Goal: Transaction & Acquisition: Download file/media

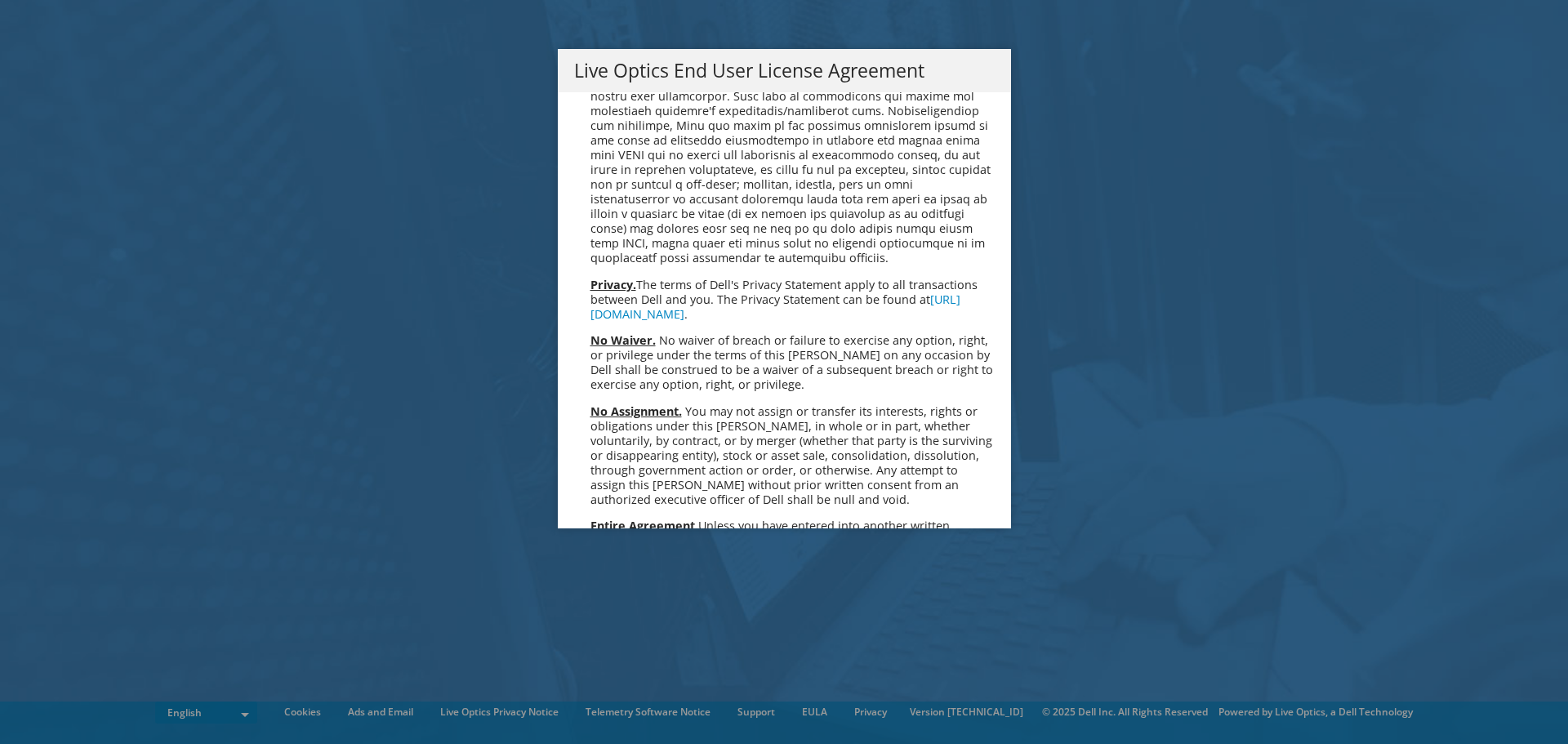
scroll to position [6176, 0]
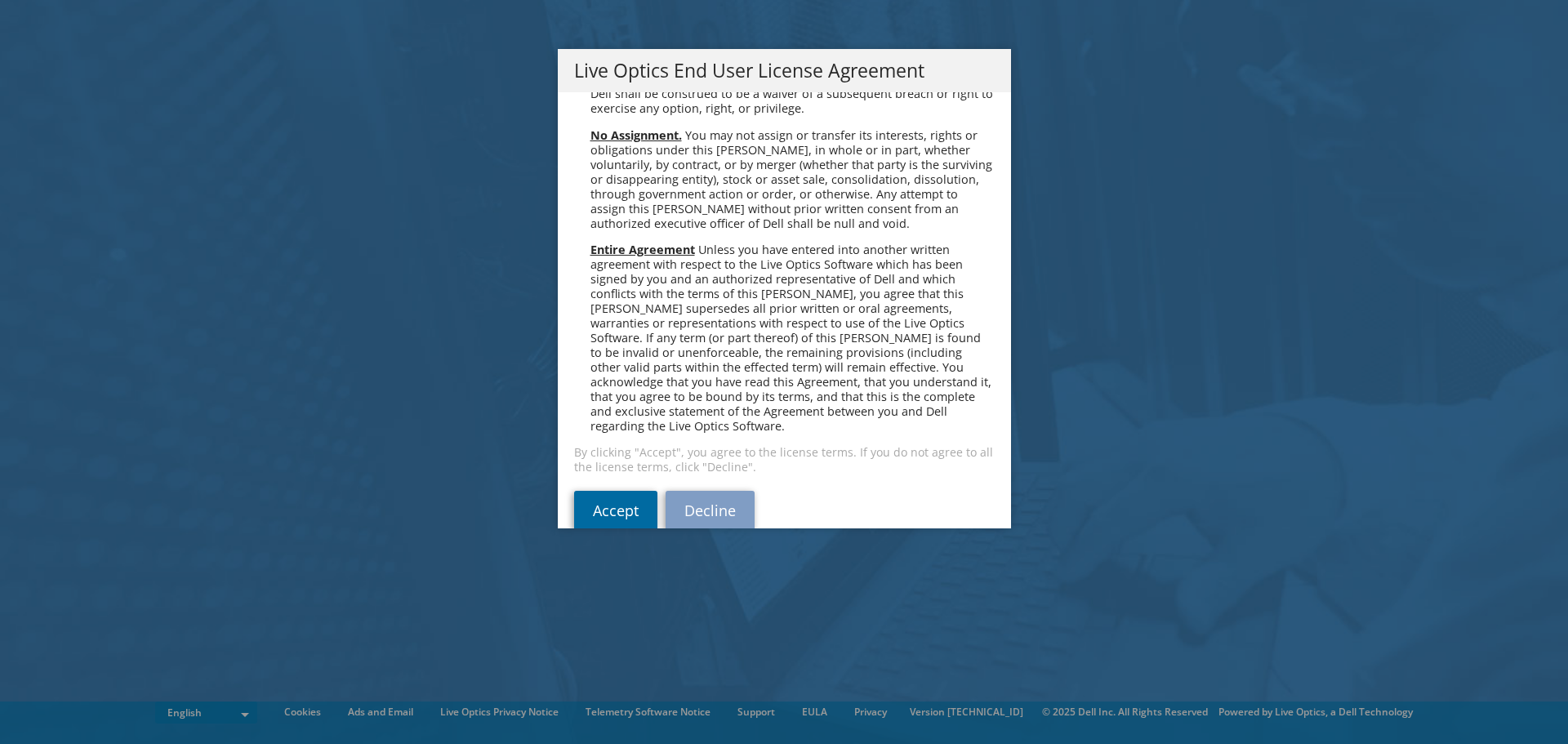
click at [620, 491] on link "Accept" at bounding box center [616, 511] width 83 height 39
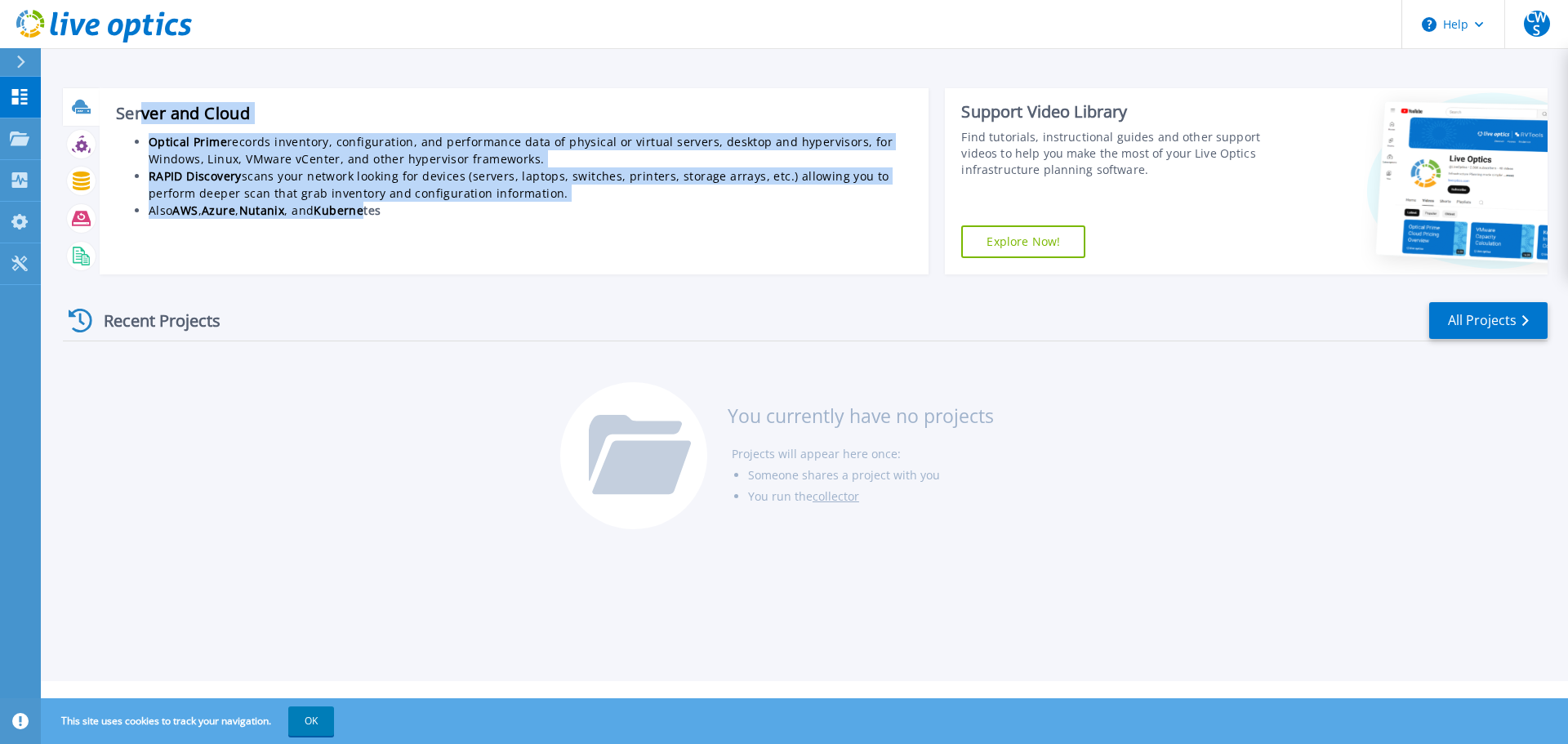
drag, startPoint x: 145, startPoint y: 111, endPoint x: 401, endPoint y: 257, distance: 294.7
click at [401, 257] on div "Server and Cloud Optical Prime records inventory, configuration, and performanc…" at bounding box center [514, 181] width 830 height 186
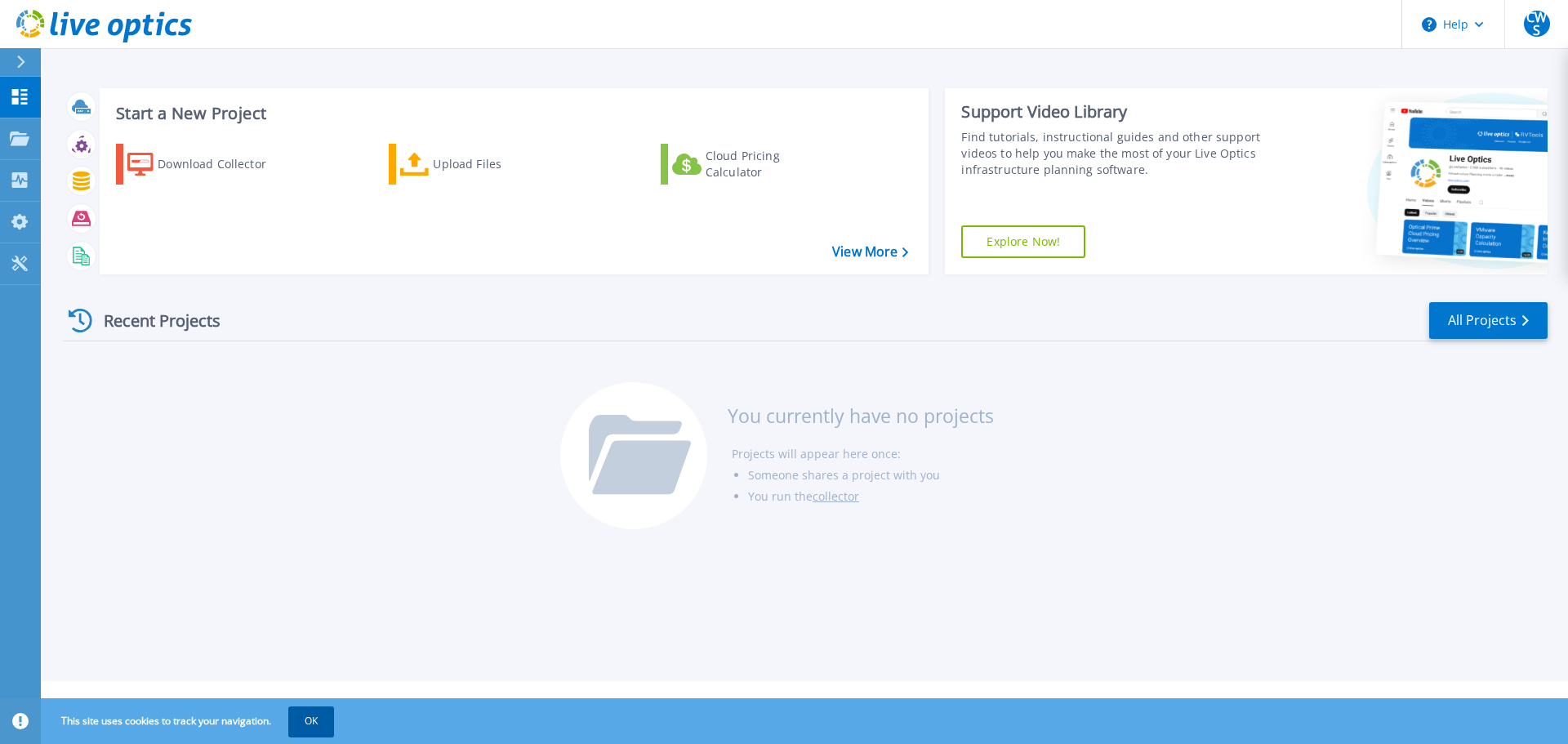
click at [319, 721] on button "OK" at bounding box center [312, 721] width 46 height 29
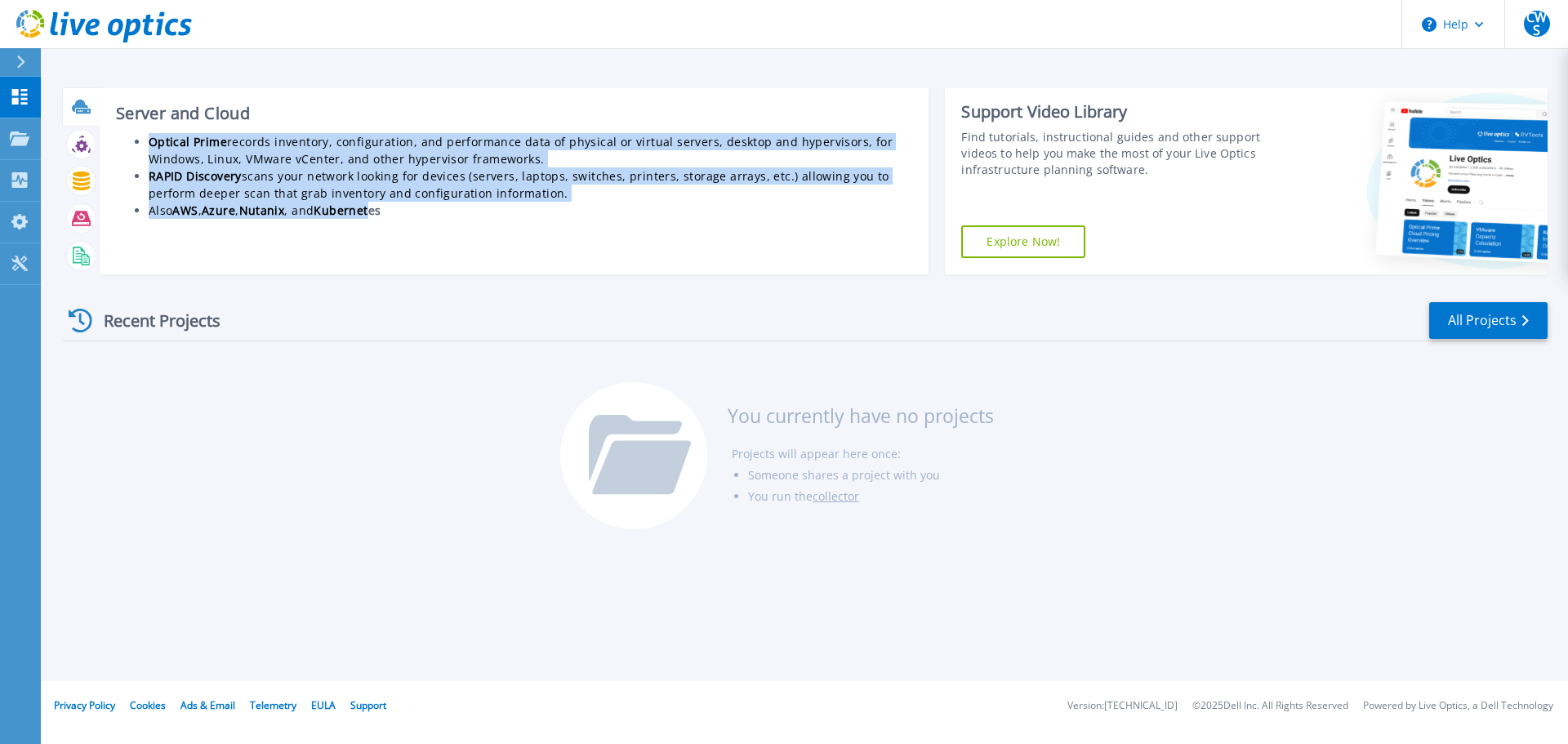
drag, startPoint x: 152, startPoint y: 142, endPoint x: 401, endPoint y: 218, distance: 260.3
click at [401, 218] on ul "Optical Prime records inventory, configuration, and performance data of physica…" at bounding box center [515, 176] width 797 height 86
click at [401, 218] on li "Also AWS , Azure , Nutanix , and Kubernetes" at bounding box center [530, 210] width 764 height 17
drag, startPoint x: 410, startPoint y: 218, endPoint x: 145, endPoint y: 143, distance: 275.4
click at [145, 143] on ul "Optical Prime records inventory, configuration, and performance data of physica…" at bounding box center [515, 176] width 797 height 86
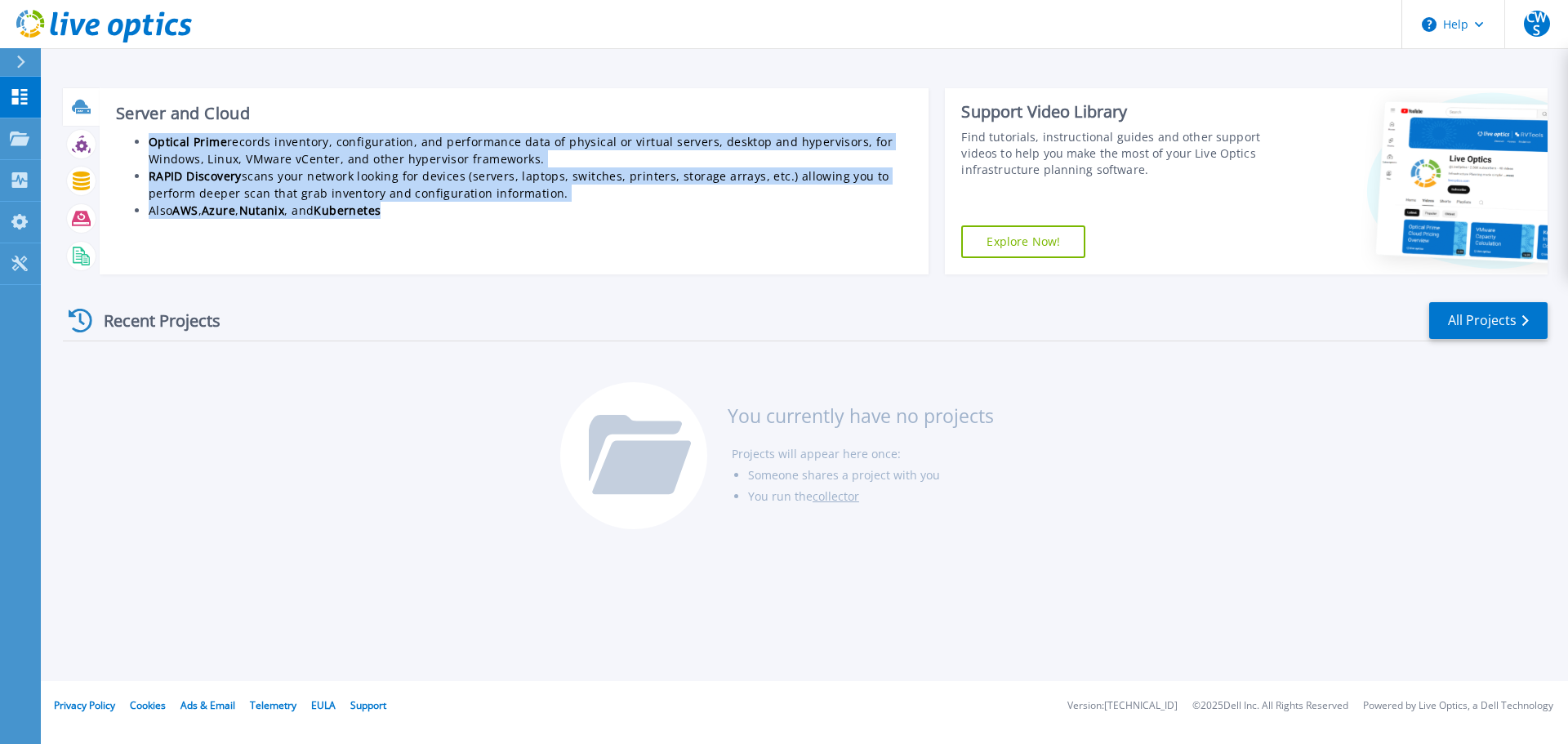
click at [280, 238] on div "Server and Cloud Optical Prime records inventory, configuration, and performanc…" at bounding box center [514, 181] width 830 height 186
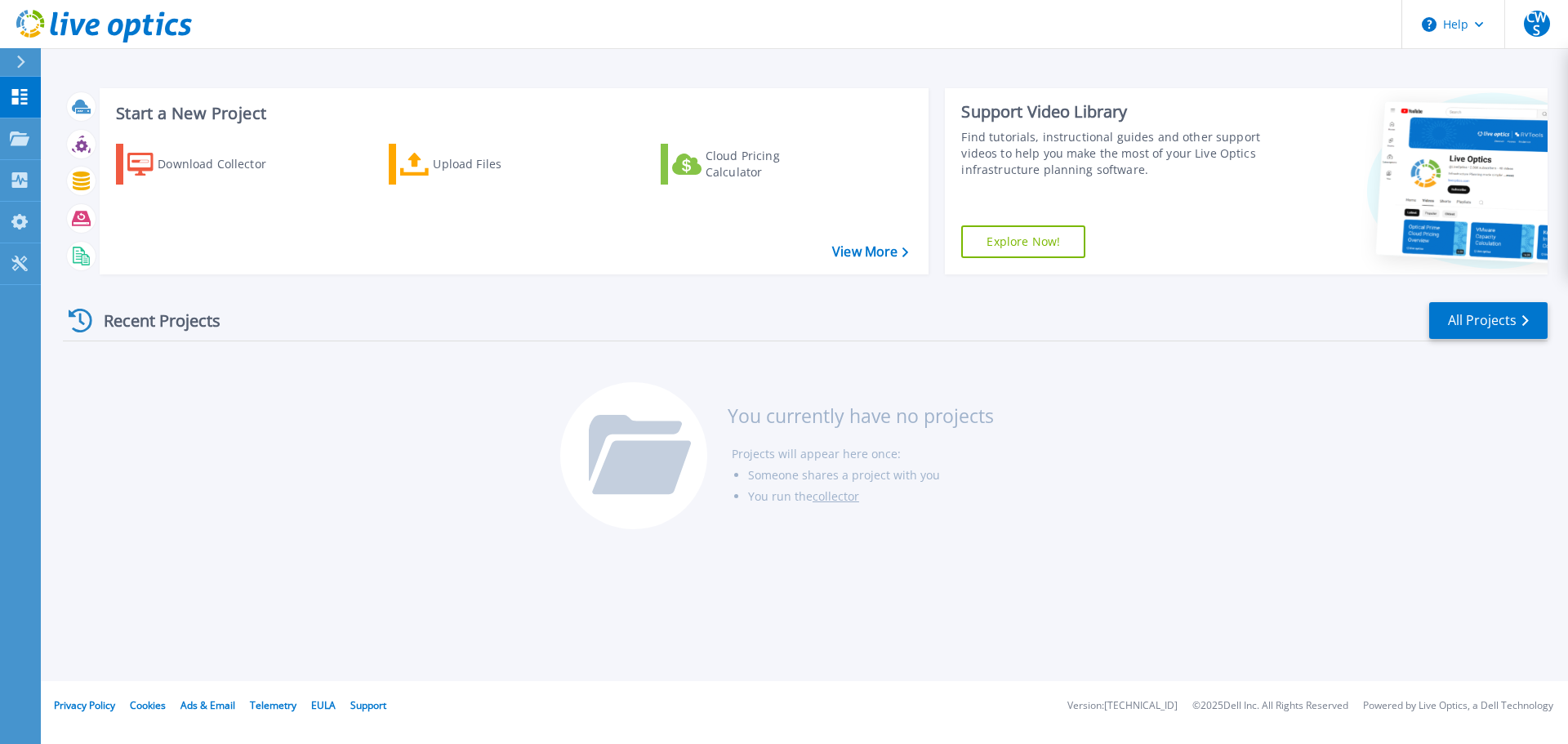
click at [214, 412] on div "Recent Projects All Projects You currently have no projects Projects will appea…" at bounding box center [805, 416] width 1485 height 258
click at [185, 168] on div "Download Collector" at bounding box center [223, 163] width 131 height 33
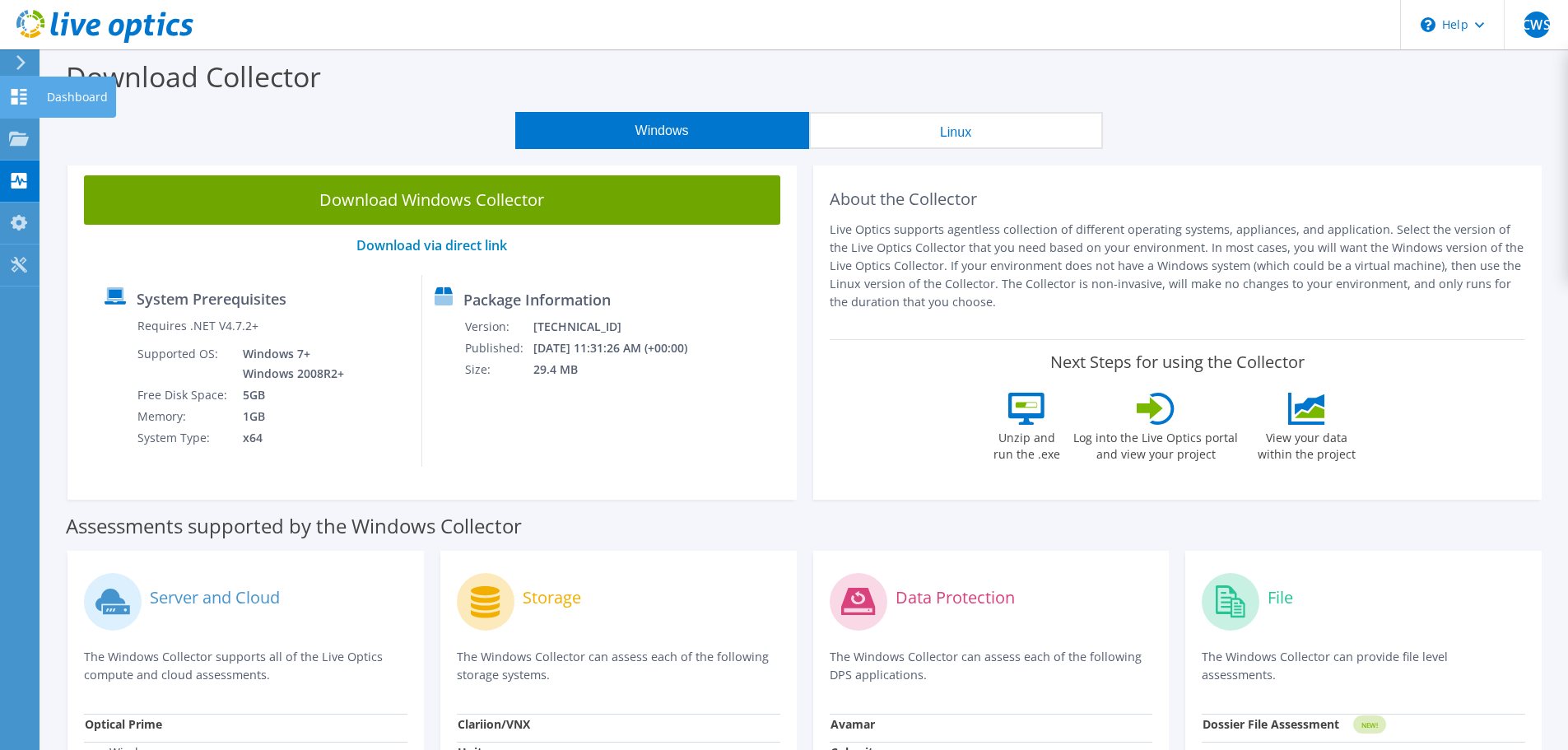
click at [17, 98] on icon at bounding box center [19, 96] width 20 height 15
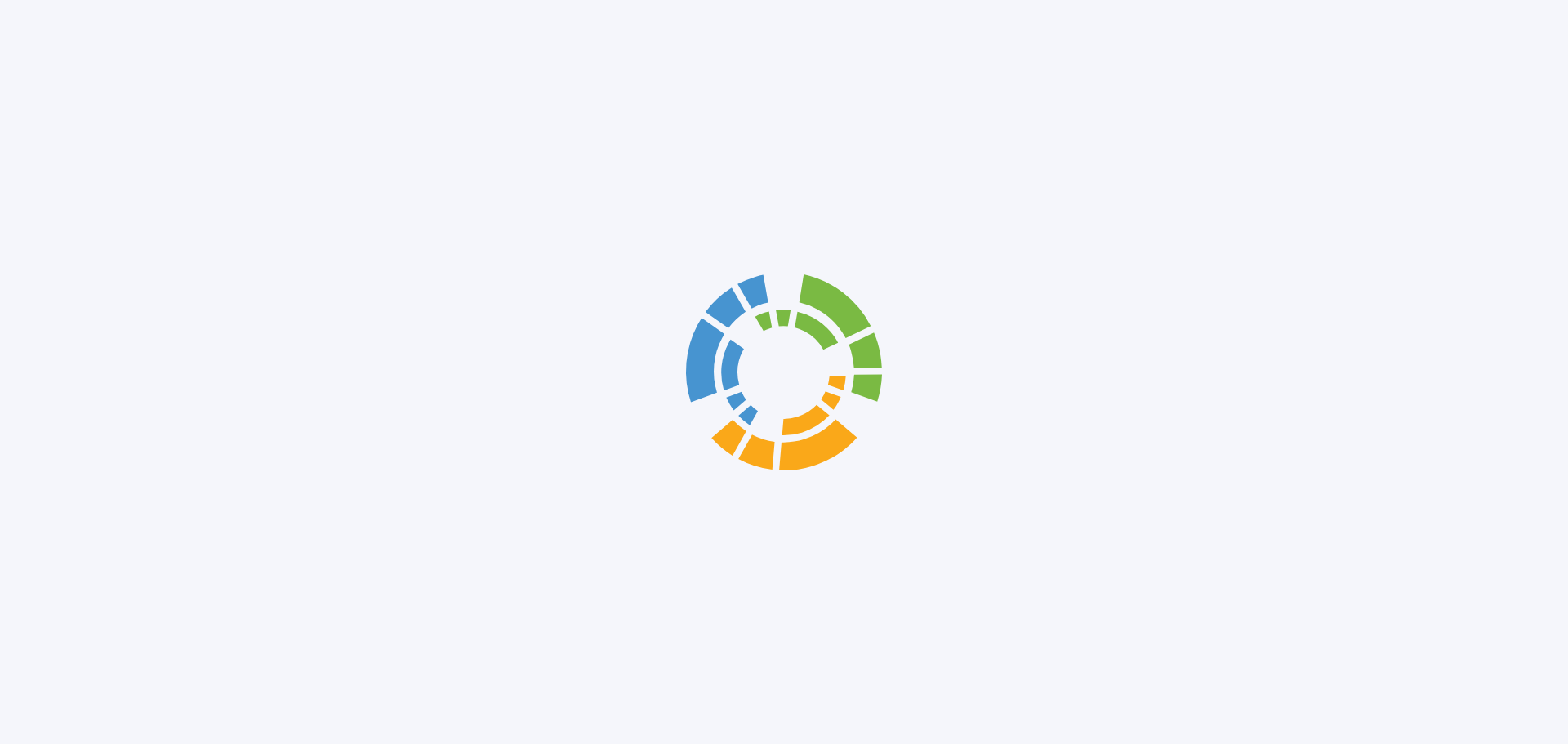
click at [17, 67] on div at bounding box center [784, 372] width 1568 height 744
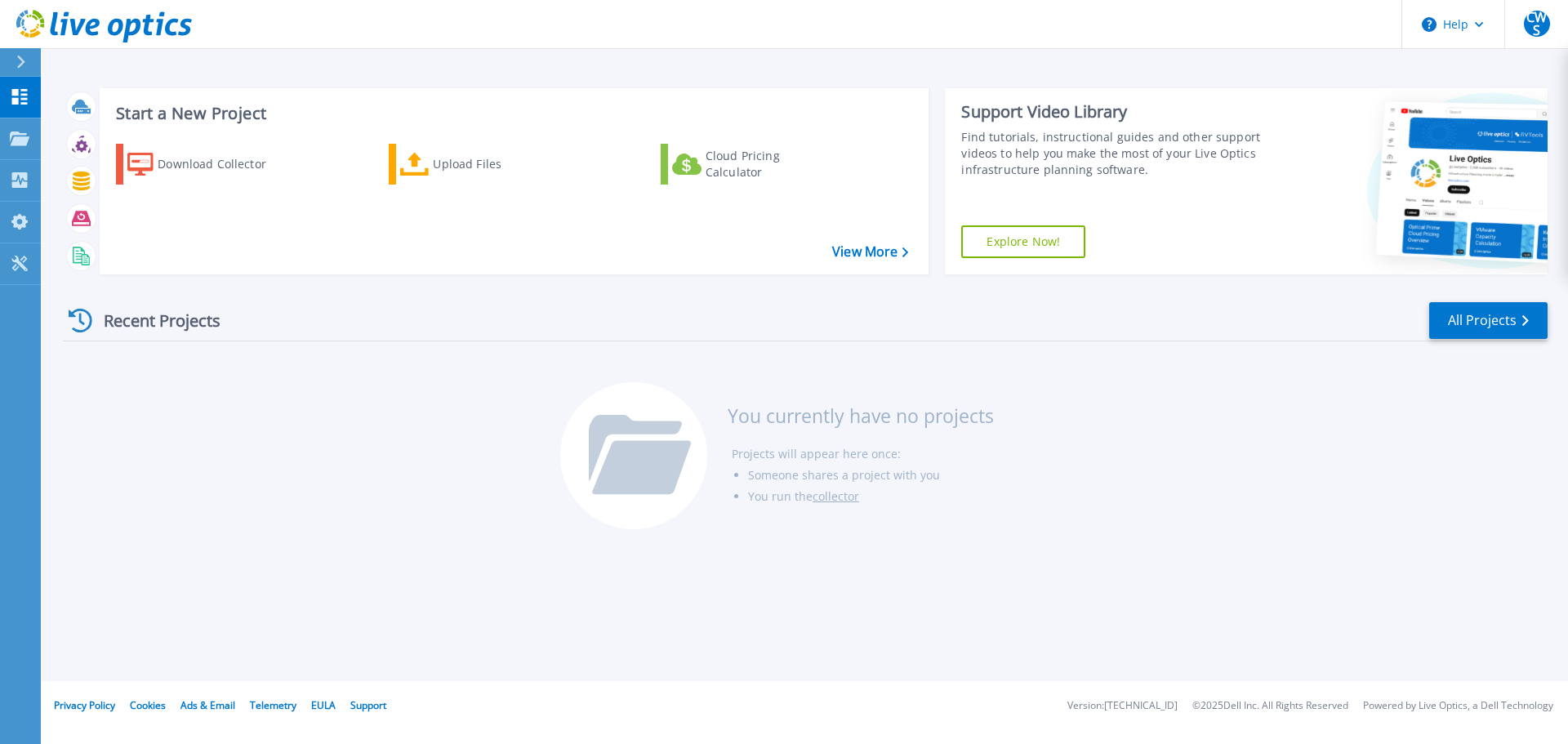
click at [17, 67] on icon at bounding box center [20, 62] width 9 height 13
click at [367, 389] on div "Recent Projects All Projects You currently have no projects Projects will appea…" at bounding box center [805, 416] width 1485 height 258
click at [67, 178] on p "Collectors" at bounding box center [69, 181] width 54 height 43
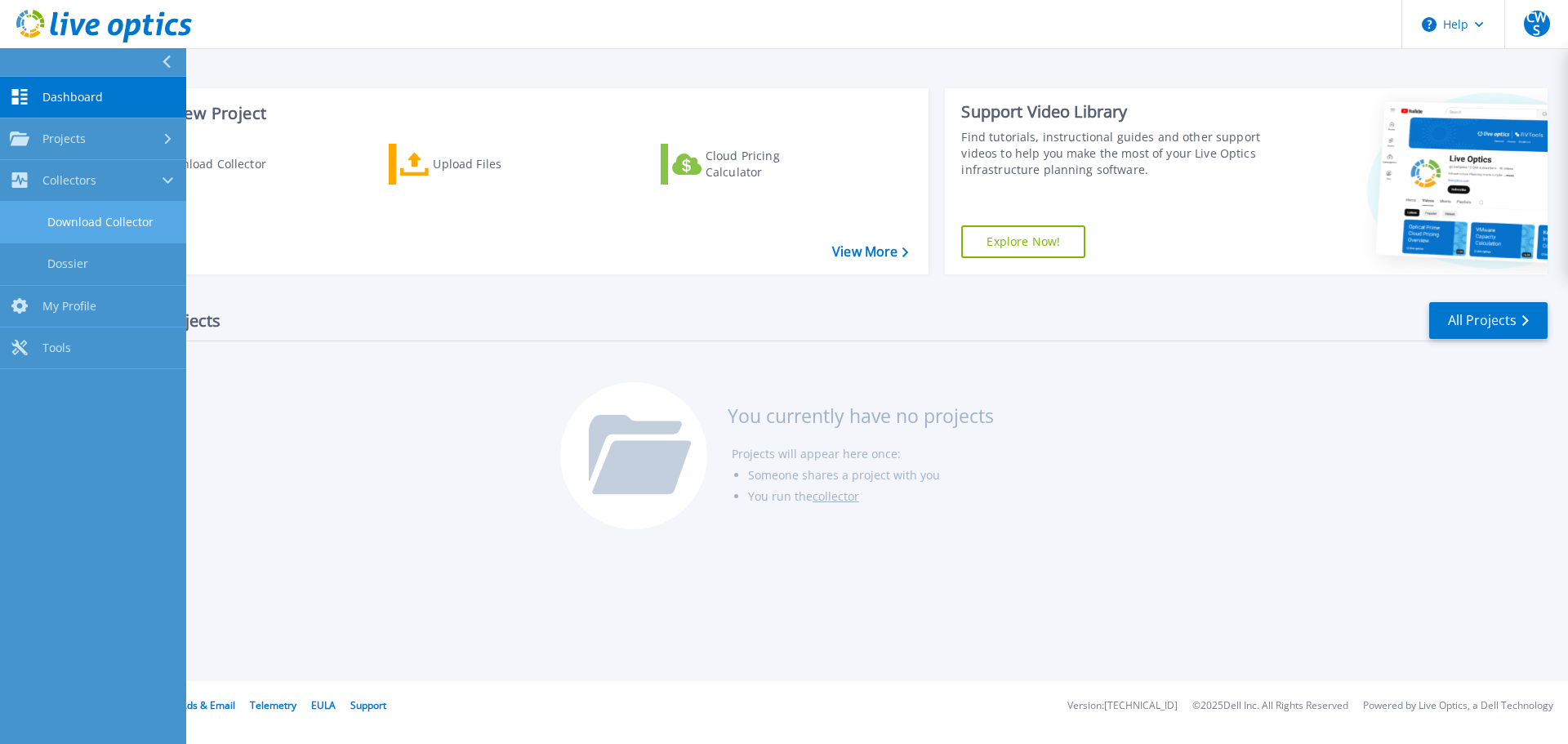
click at [80, 219] on link "Download Collector" at bounding box center [93, 222] width 186 height 42
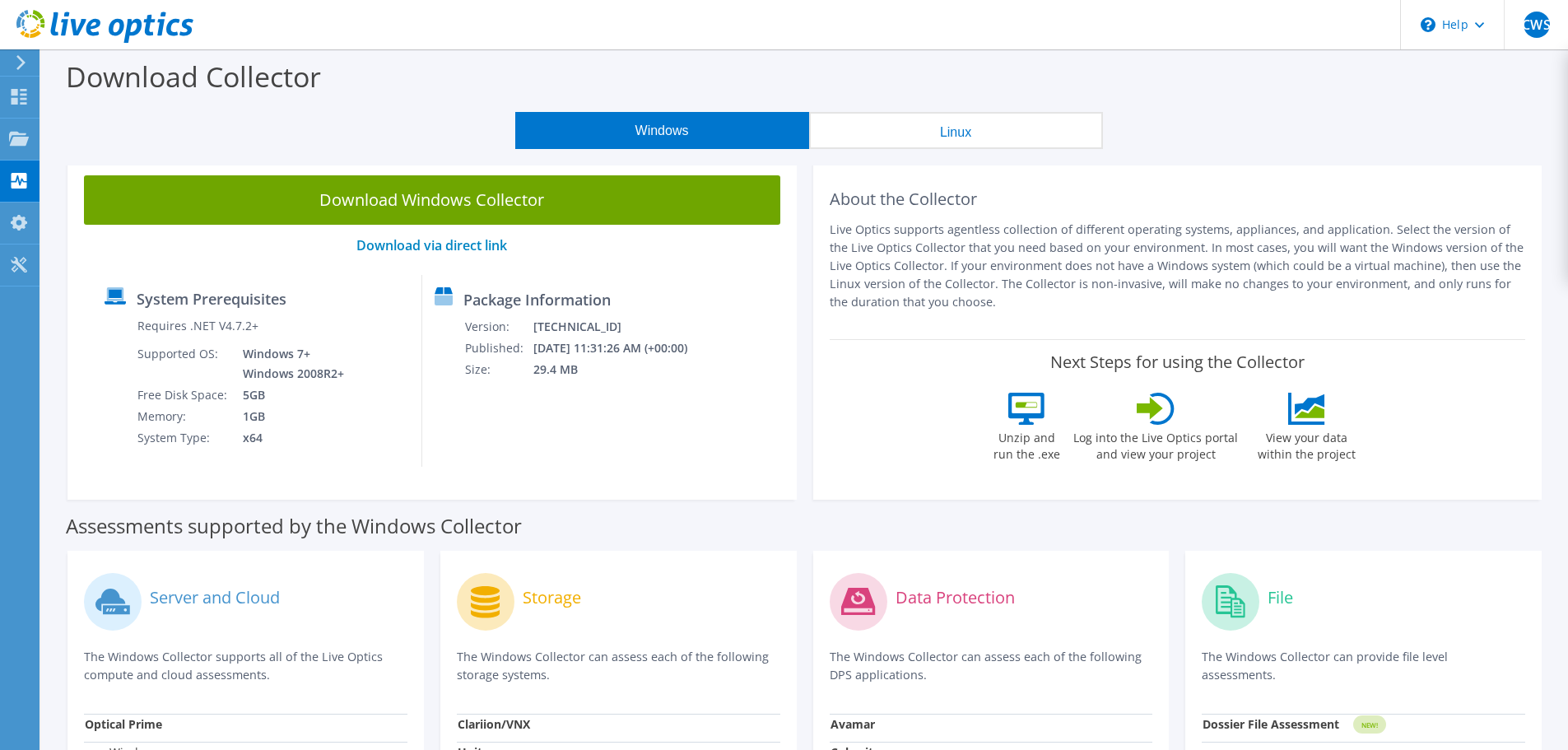
click at [944, 128] on button "Linux" at bounding box center [956, 130] width 294 height 37
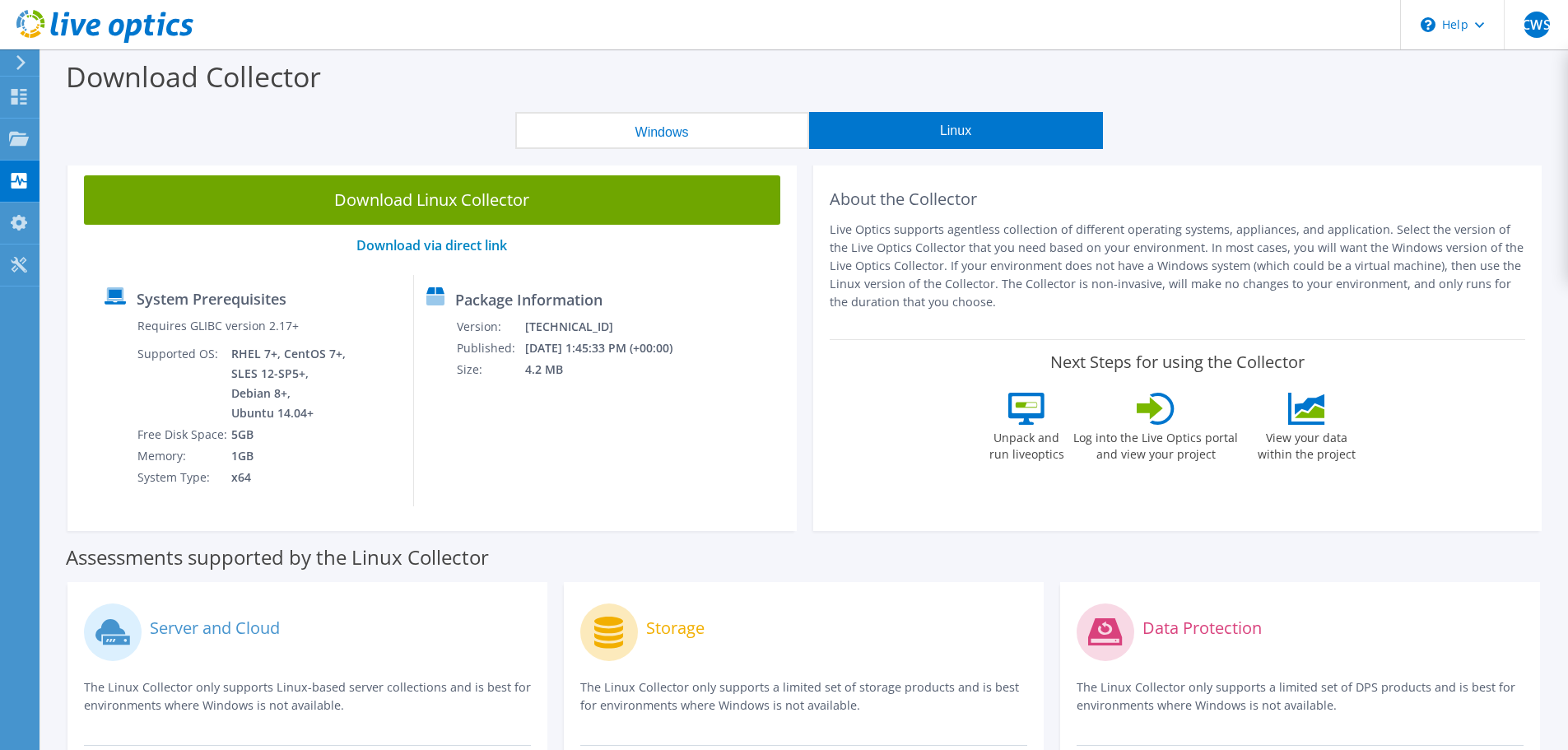
click at [664, 119] on button "Windows" at bounding box center [662, 130] width 294 height 37
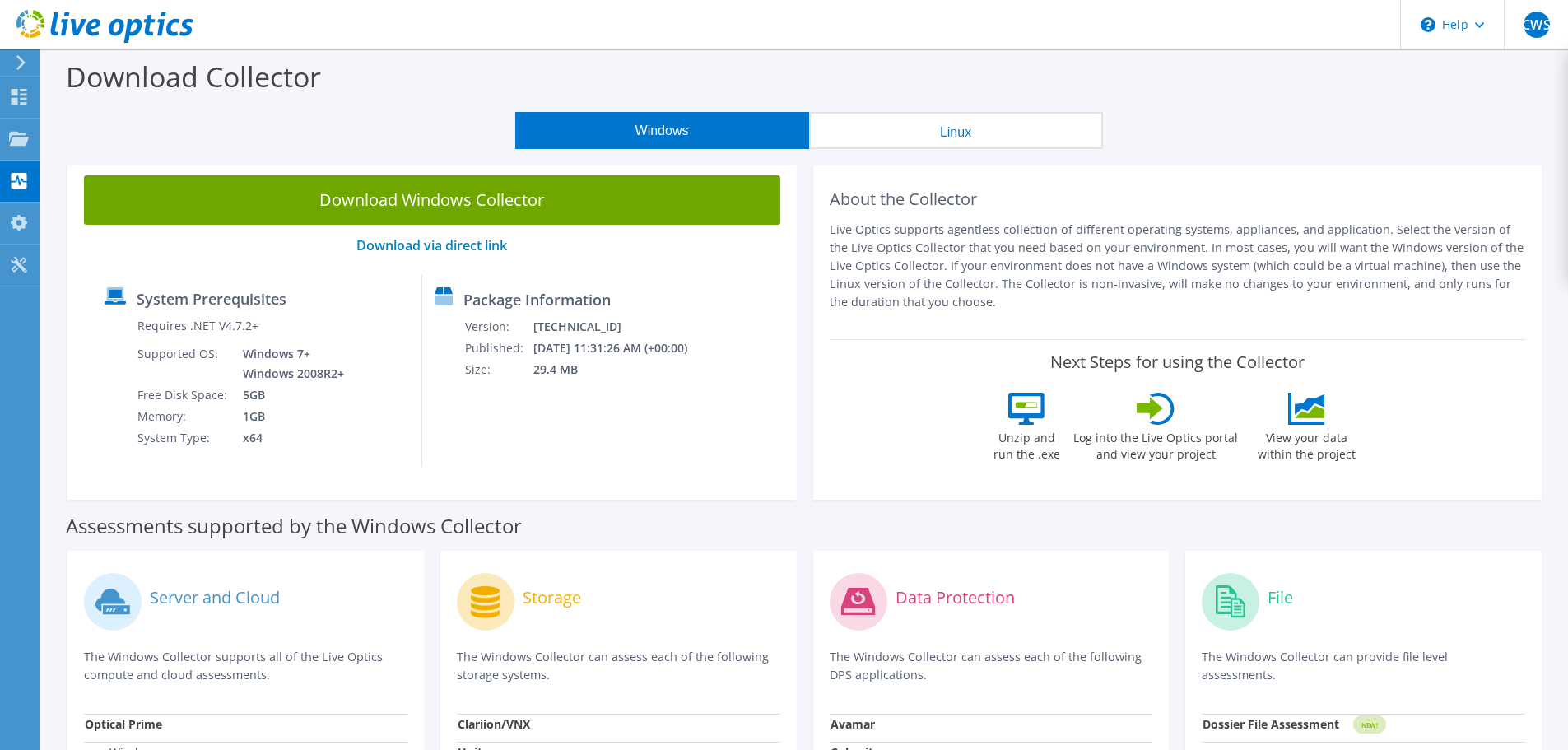
drag, startPoint x: 829, startPoint y: 198, endPoint x: 1011, endPoint y: 323, distance: 220.8
click at [1011, 323] on div "About the Collector Live Optics supports agentless collection of different oper…" at bounding box center [1178, 249] width 696 height 148
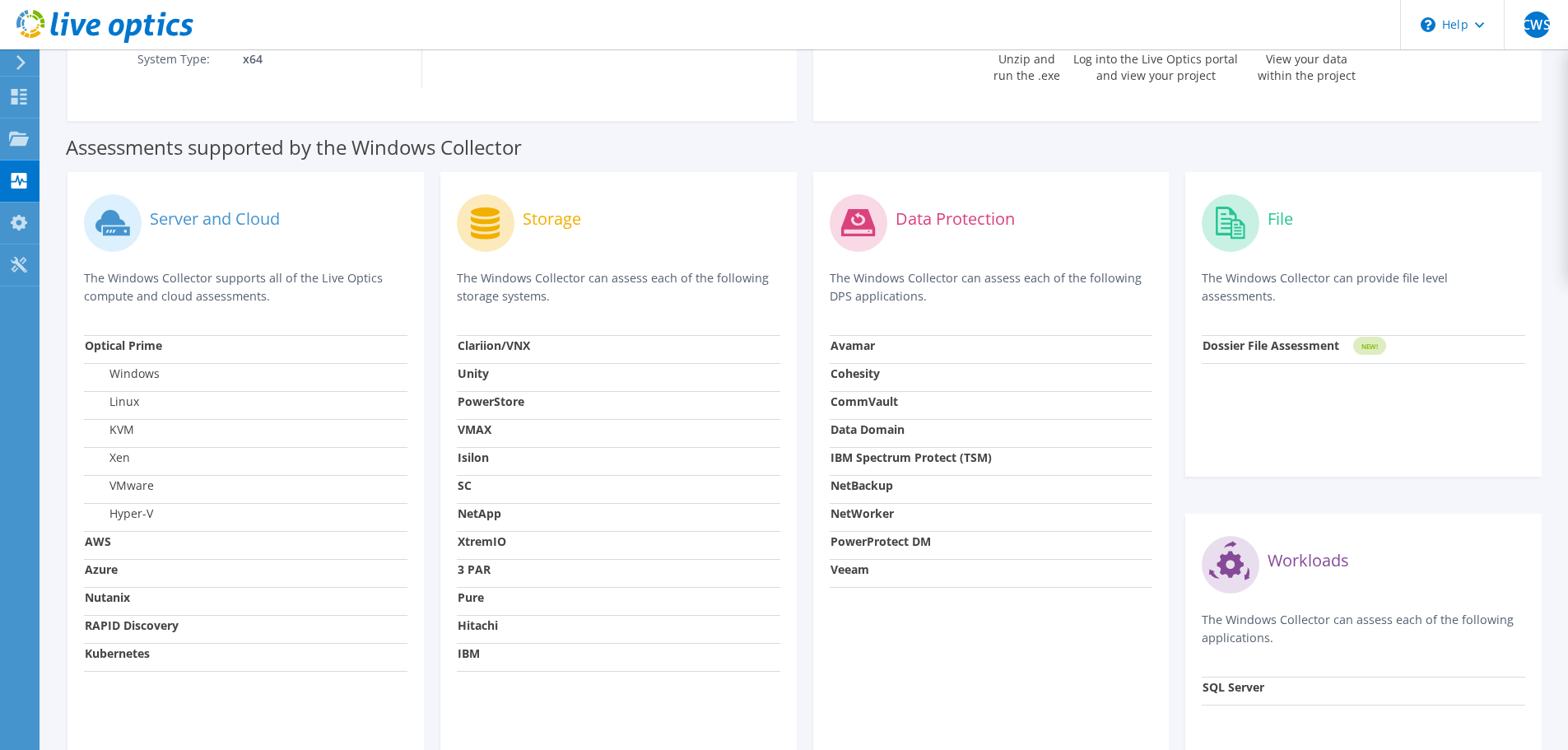
scroll to position [379, 0]
click at [1176, 579] on div "Data Protection The Windows Collector can assess each of the following DPS appl…" at bounding box center [992, 494] width 373 height 646
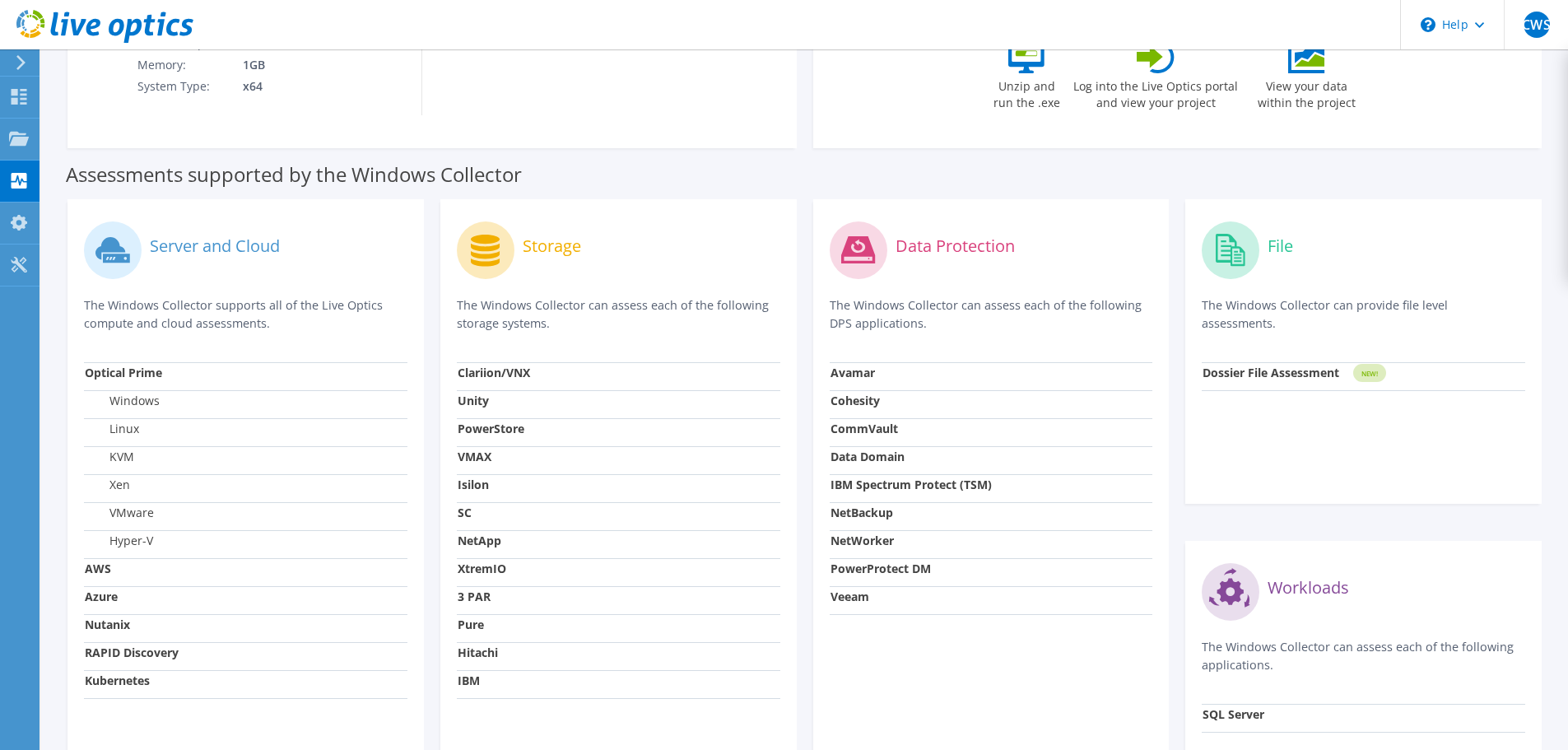
scroll to position [351, 0]
click at [47, 515] on section "Download Collector Windows Linux Download Windows Collector Download via direct…" at bounding box center [805, 314] width 1527 height 1232
drag, startPoint x: 114, startPoint y: 396, endPoint x: 183, endPoint y: 554, distance: 172.4
click at [183, 554] on tbody "Optical Prime Windows Linux KVM Xen VMware Hyper-V AWS Azure Nutanix RAPID Disc…" at bounding box center [245, 531] width 323 height 336
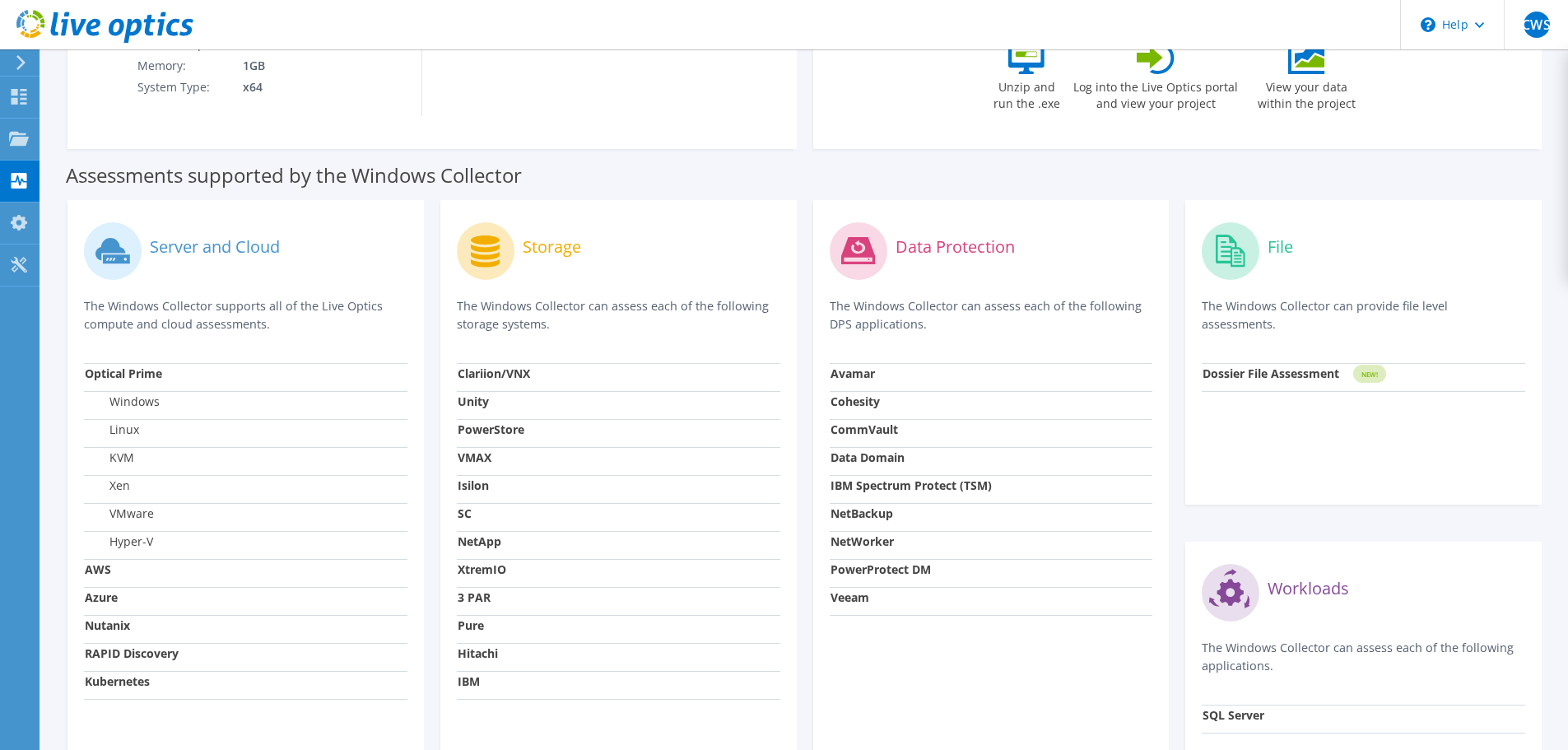
click at [183, 554] on td "Hyper-V" at bounding box center [245, 544] width 323 height 28
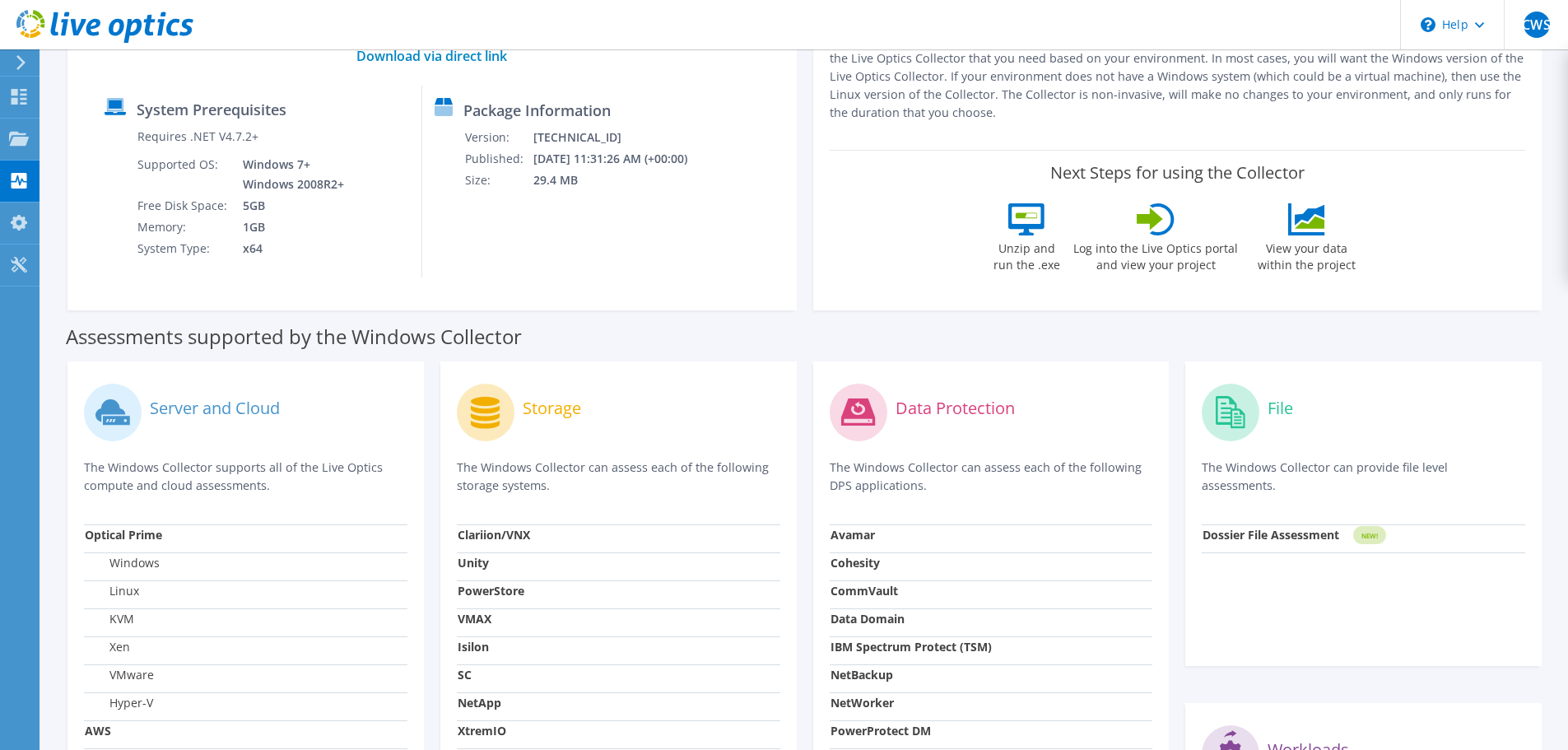
scroll to position [181, 0]
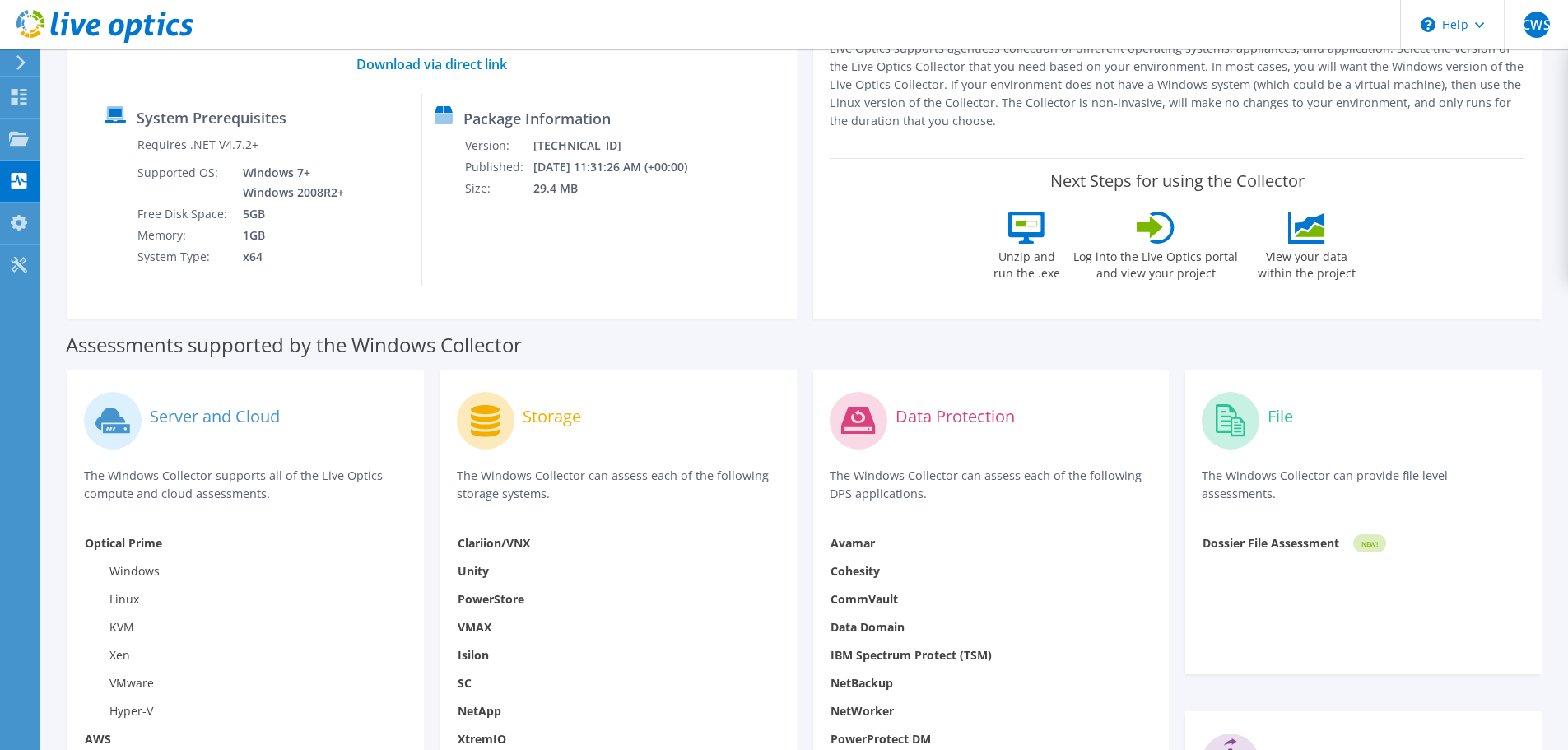
click at [406, 354] on label "Assessments supported by the Windows Collector" at bounding box center [294, 345] width 456 height 16
click at [478, 347] on label "Assessments supported by the Windows Collector" at bounding box center [294, 345] width 456 height 16
click at [371, 342] on label "Assessments supported by the Windows Collector" at bounding box center [294, 345] width 456 height 16
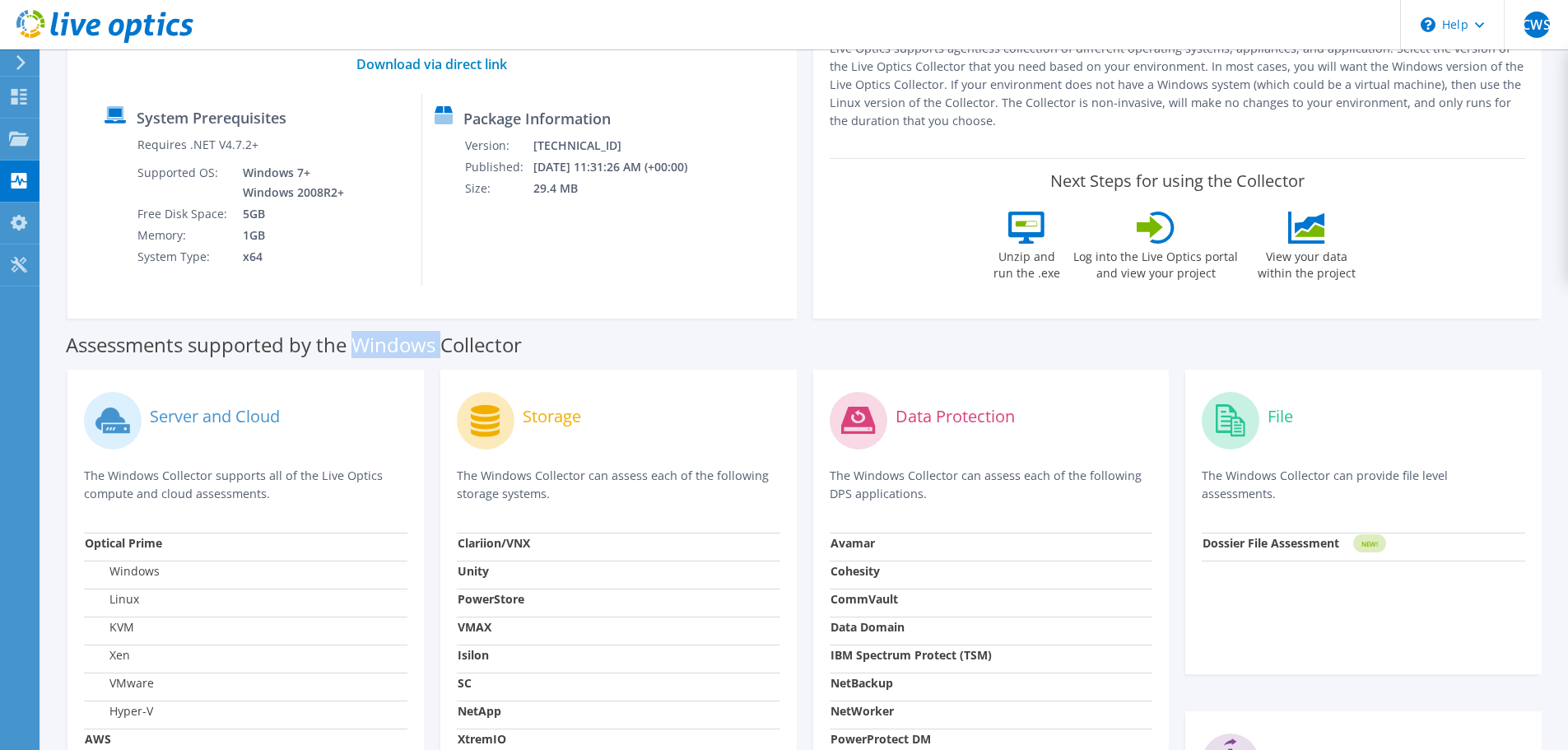
click at [371, 342] on label "Assessments supported by the Windows Collector" at bounding box center [294, 345] width 456 height 16
click at [426, 340] on label "Assessments supported by the Windows Collector" at bounding box center [294, 345] width 456 height 16
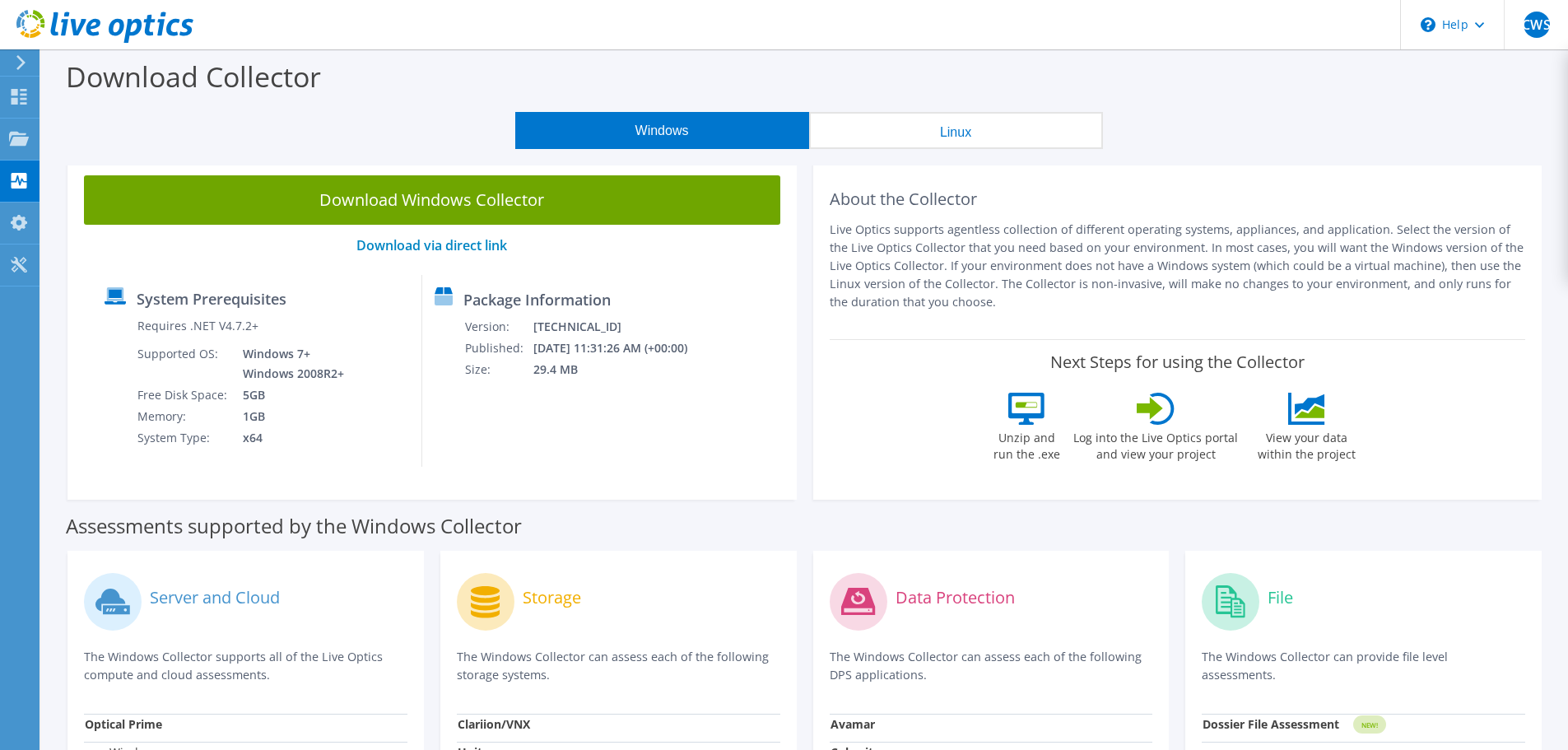
scroll to position [2, 0]
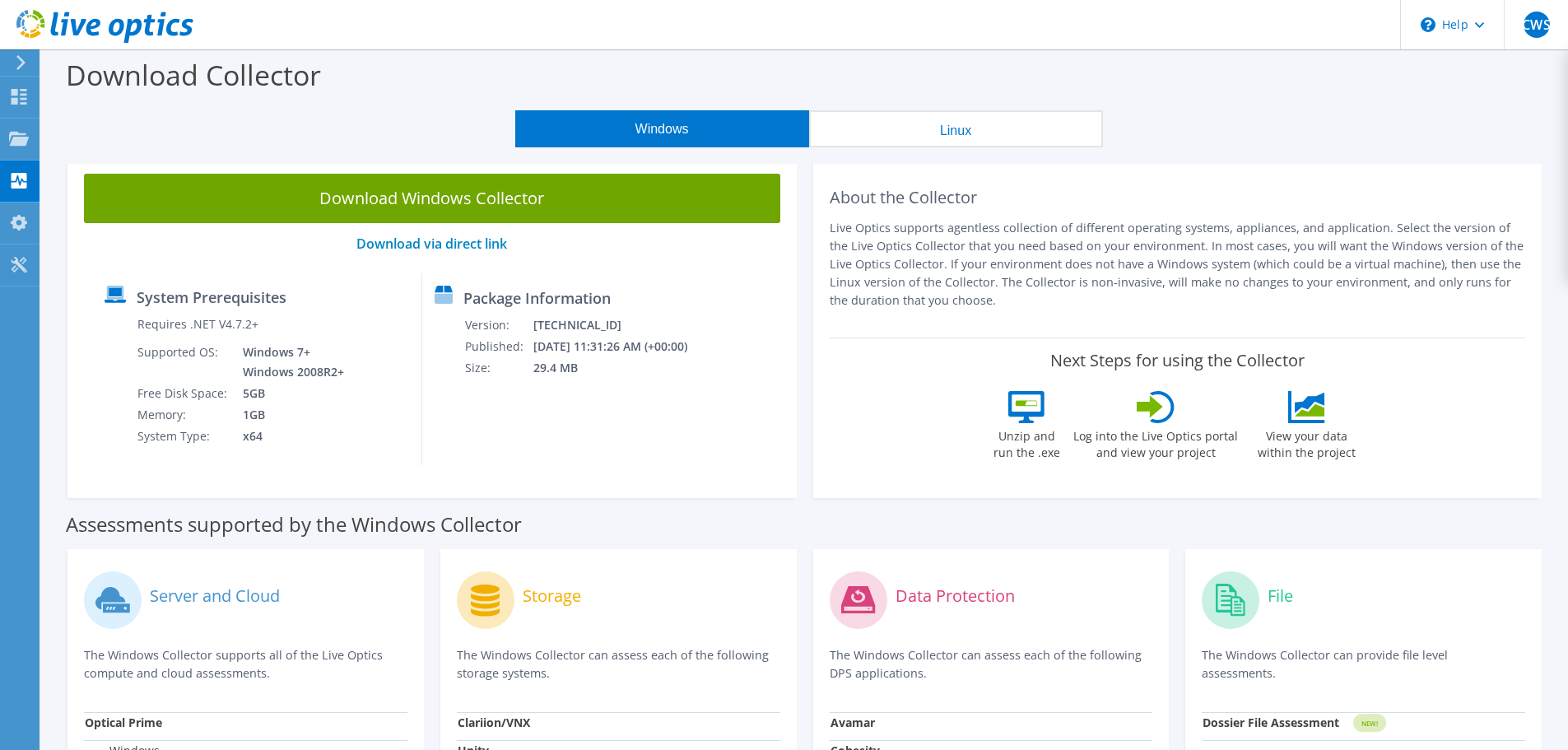
click at [948, 124] on button "Linux" at bounding box center [956, 128] width 294 height 37
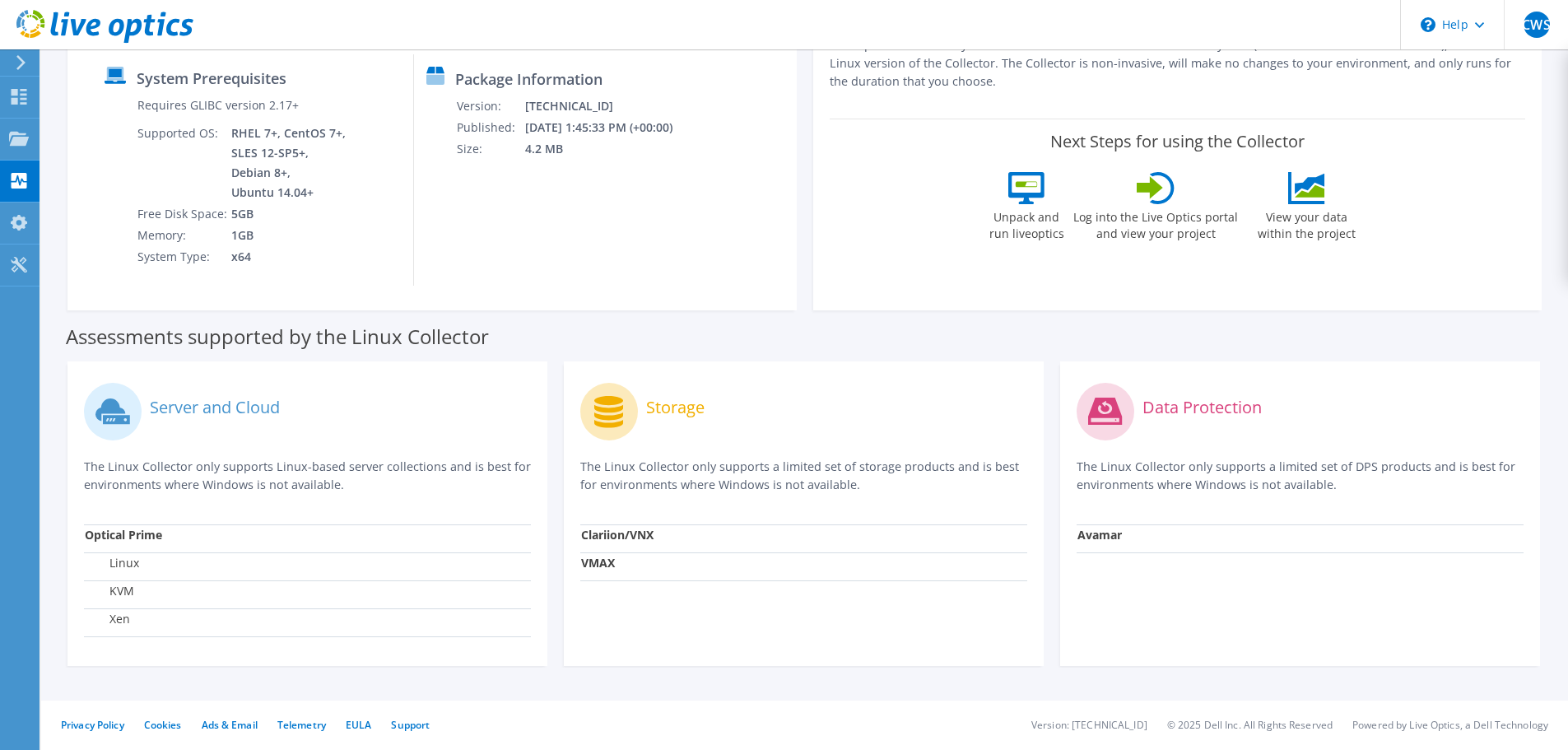
scroll to position [0, 0]
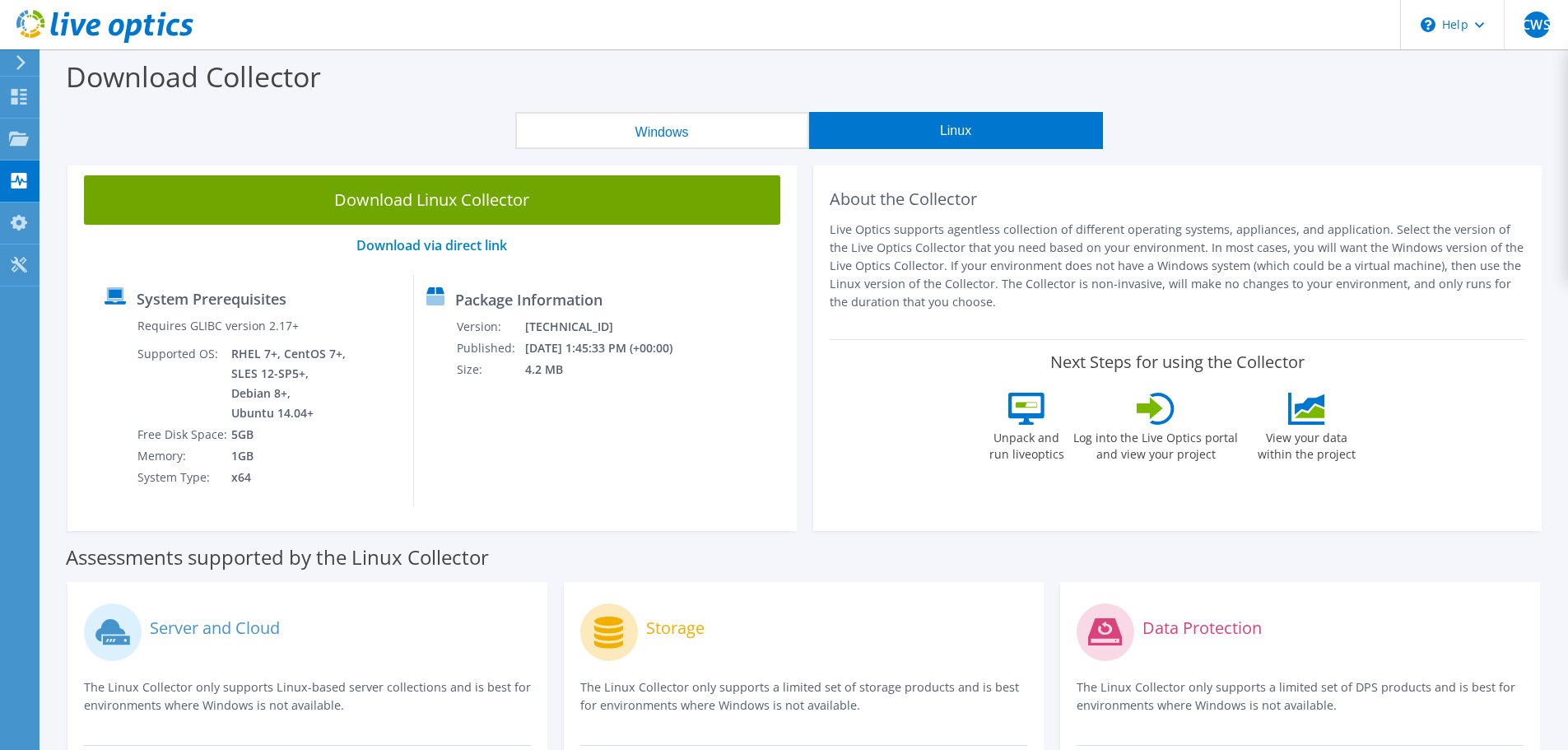
click at [666, 118] on button "Windows" at bounding box center [662, 130] width 294 height 37
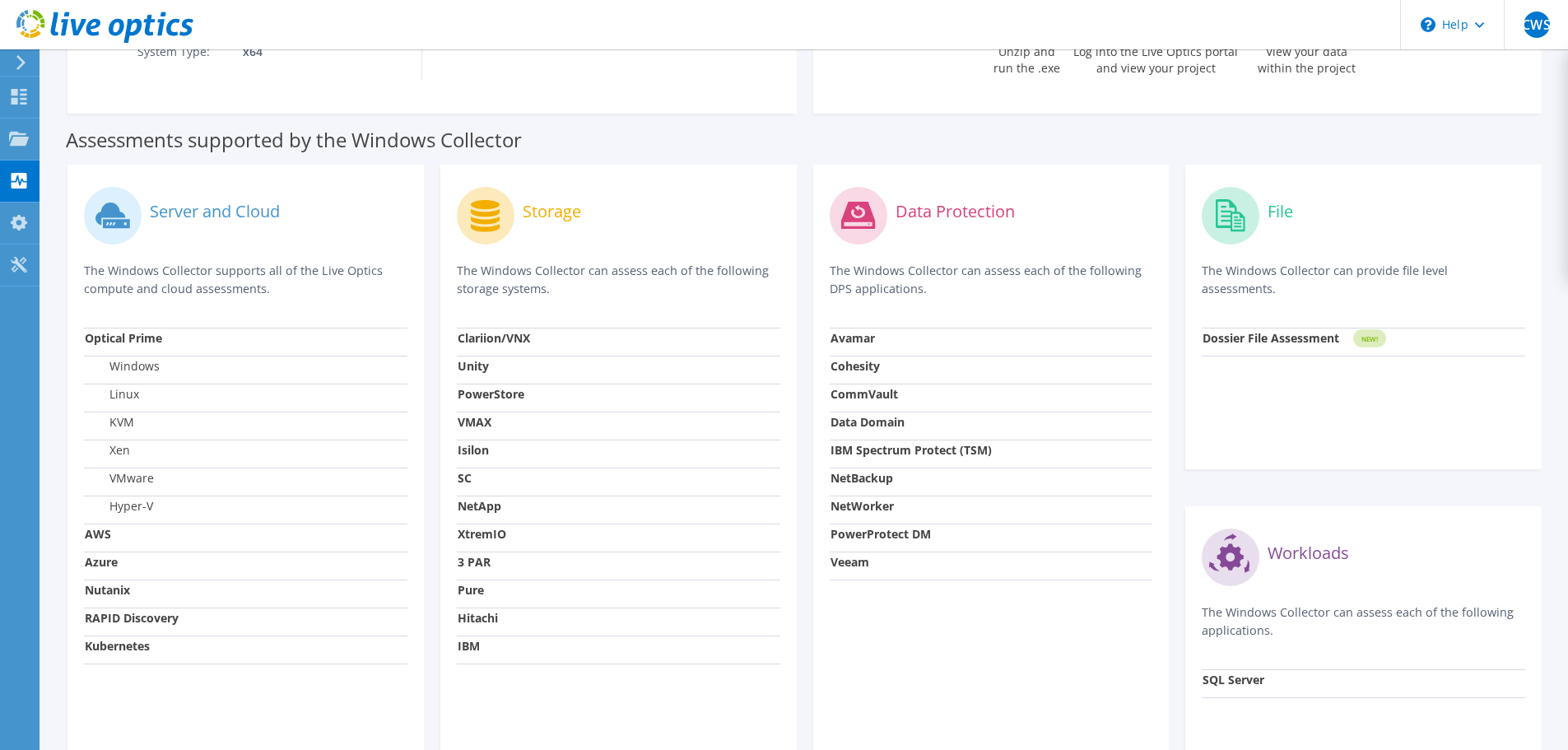
scroll to position [392, 0]
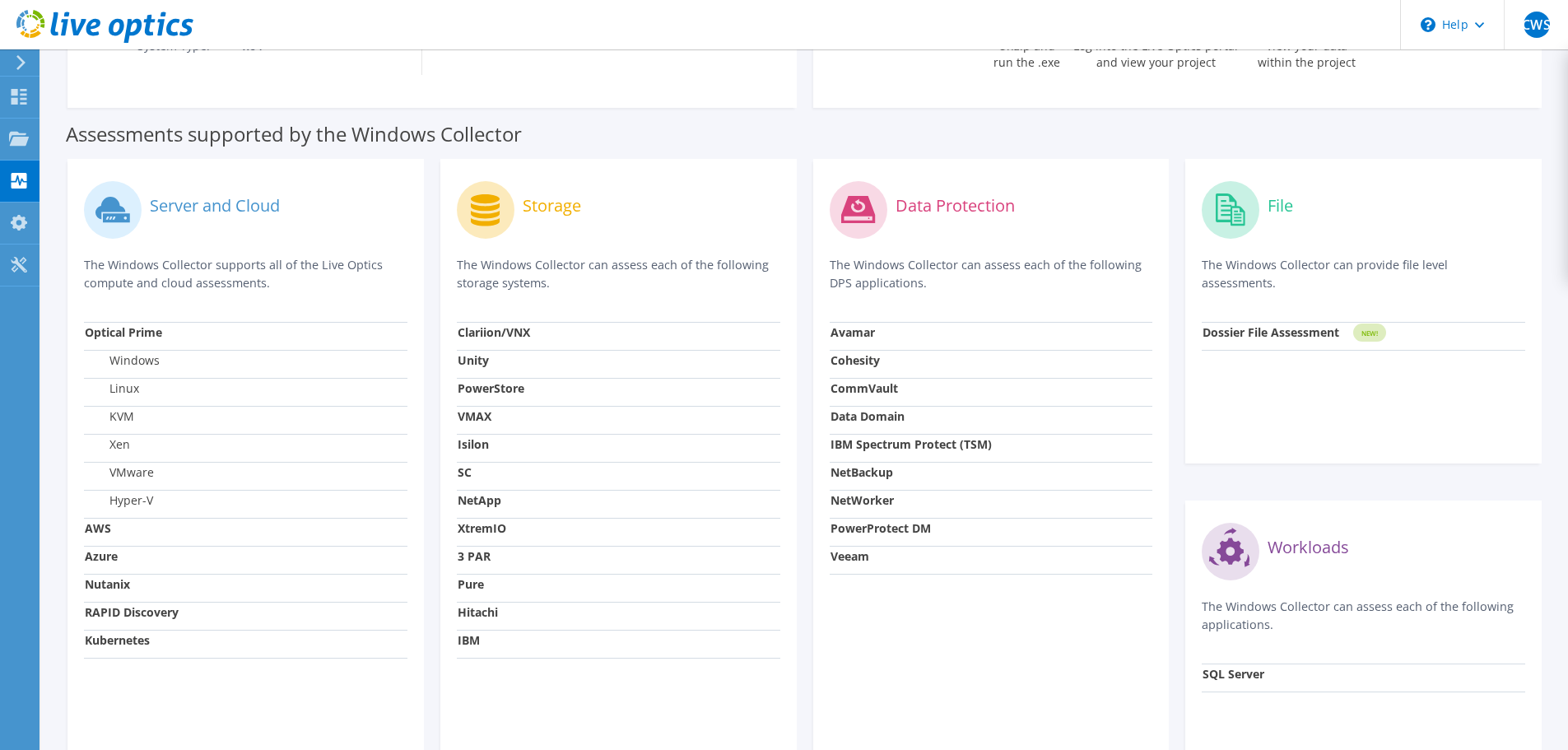
click at [439, 590] on div "Storage The Windows Collector can assess each of the following storage systems.…" at bounding box center [618, 482] width 373 height 646
click at [1557, 411] on section "Assessments supported by the Windows Collector Server and Cloud The Windows Col…" at bounding box center [805, 457] width 1511 height 697
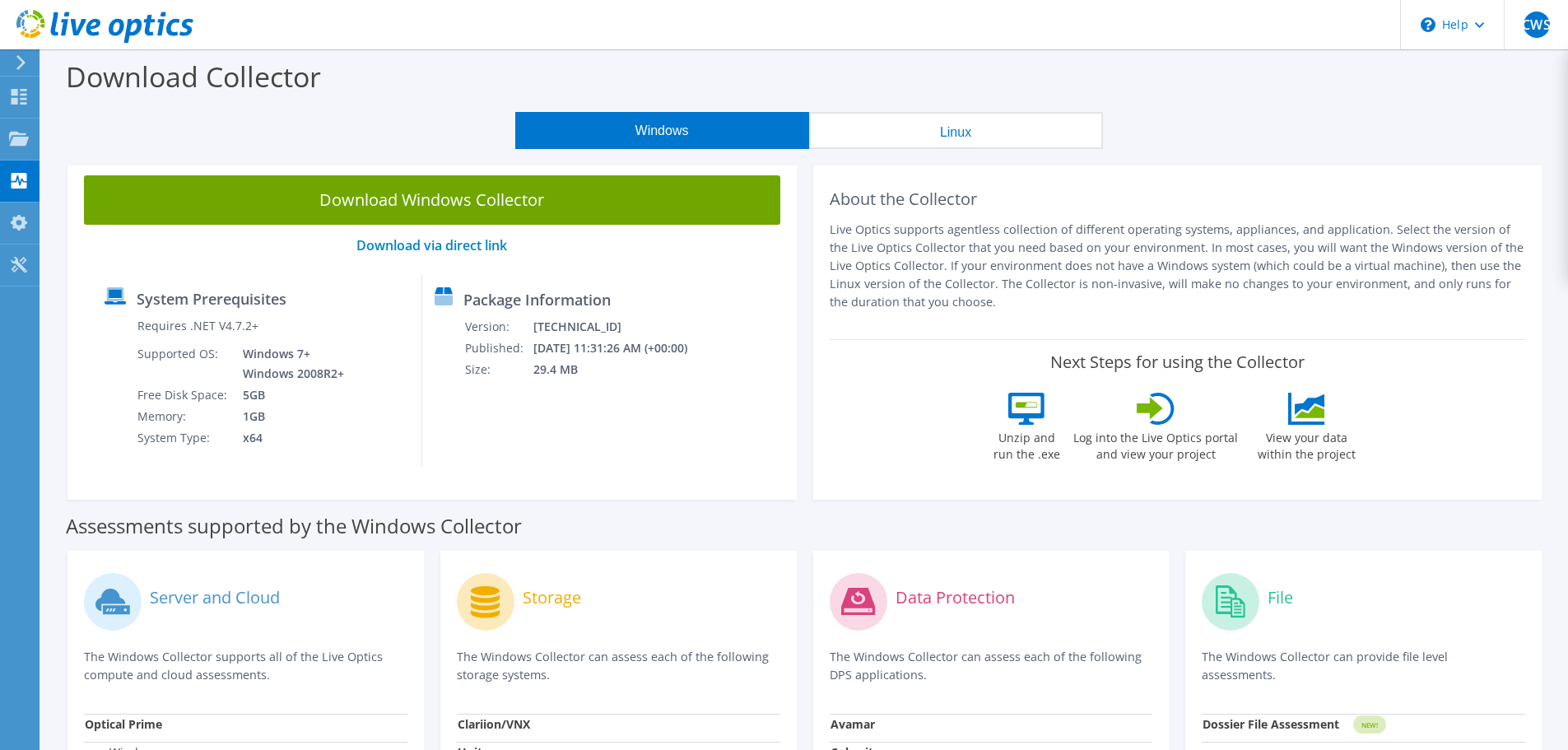
click at [1480, 467] on div "Next Steps for using the Collector Unzip and run the .exe Log into the Live Opt…" at bounding box center [1178, 411] width 696 height 144
click at [1368, 129] on div "Windows Linux" at bounding box center [808, 130] width 1503 height 37
drag, startPoint x: 901, startPoint y: 208, endPoint x: 1022, endPoint y: 300, distance: 152.0
click at [1022, 300] on div "About the Collector Live Optics supports agentless collection of different oper…" at bounding box center [1178, 249] width 696 height 148
click at [1022, 300] on p "Live Optics supports agentless collection of different operating systems, appli…" at bounding box center [1178, 266] width 696 height 90
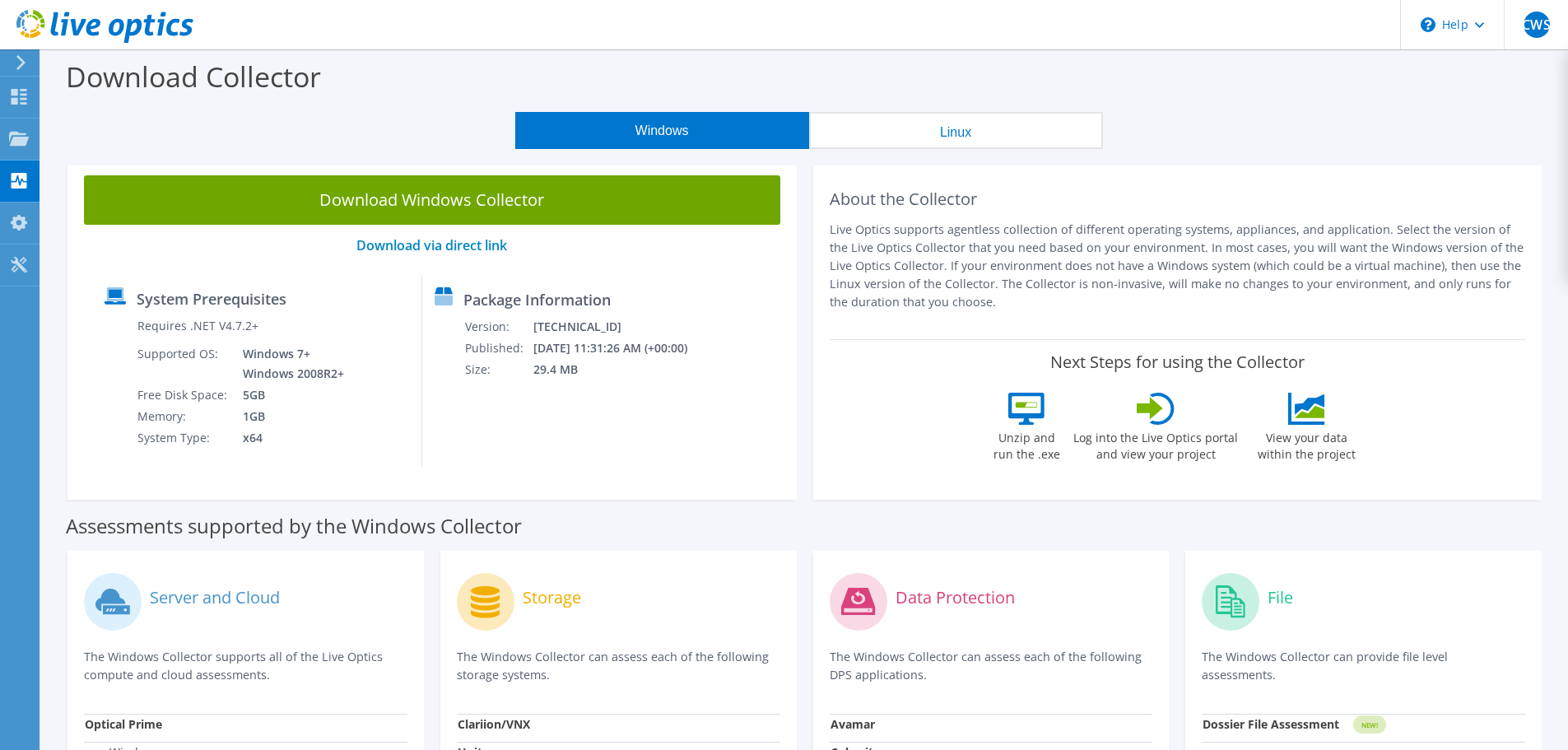
drag, startPoint x: 1033, startPoint y: 308, endPoint x: 888, endPoint y: 219, distance: 170.1
click at [888, 219] on div "About the Collector Live Optics supports agentless collection of different oper…" at bounding box center [1178, 249] width 696 height 148
